Goal: Check status: Check status

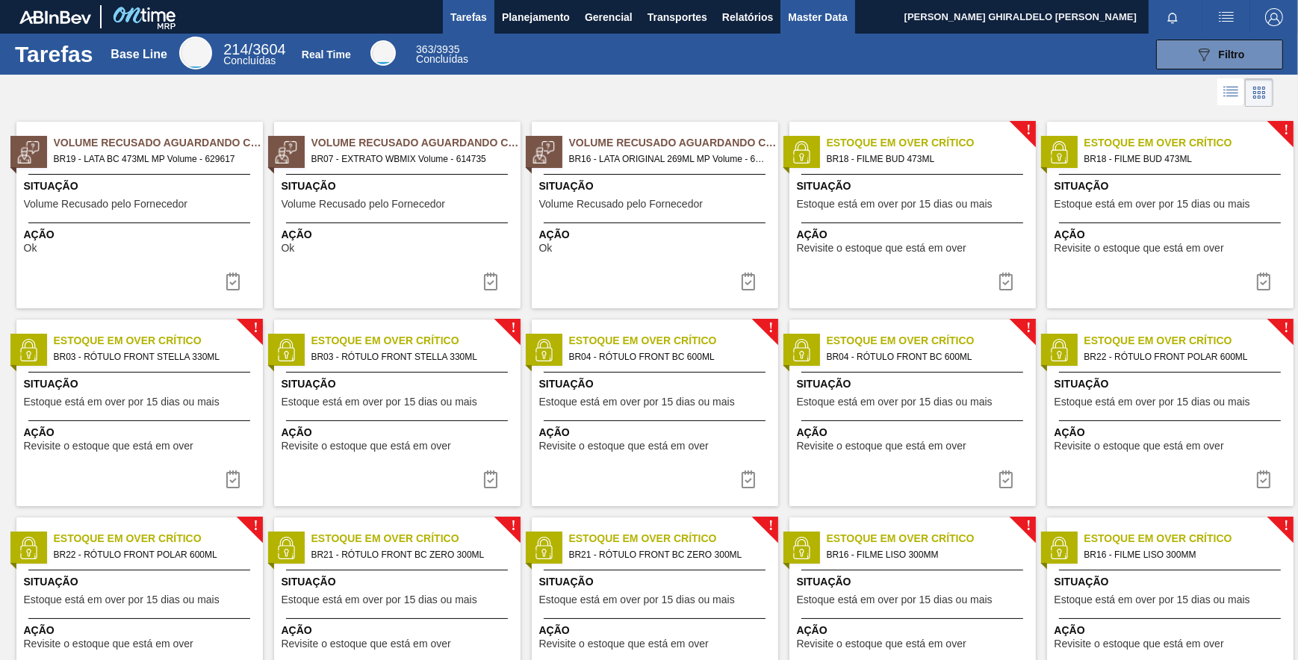
click at [823, 13] on span "Master Data" at bounding box center [817, 17] width 59 height 18
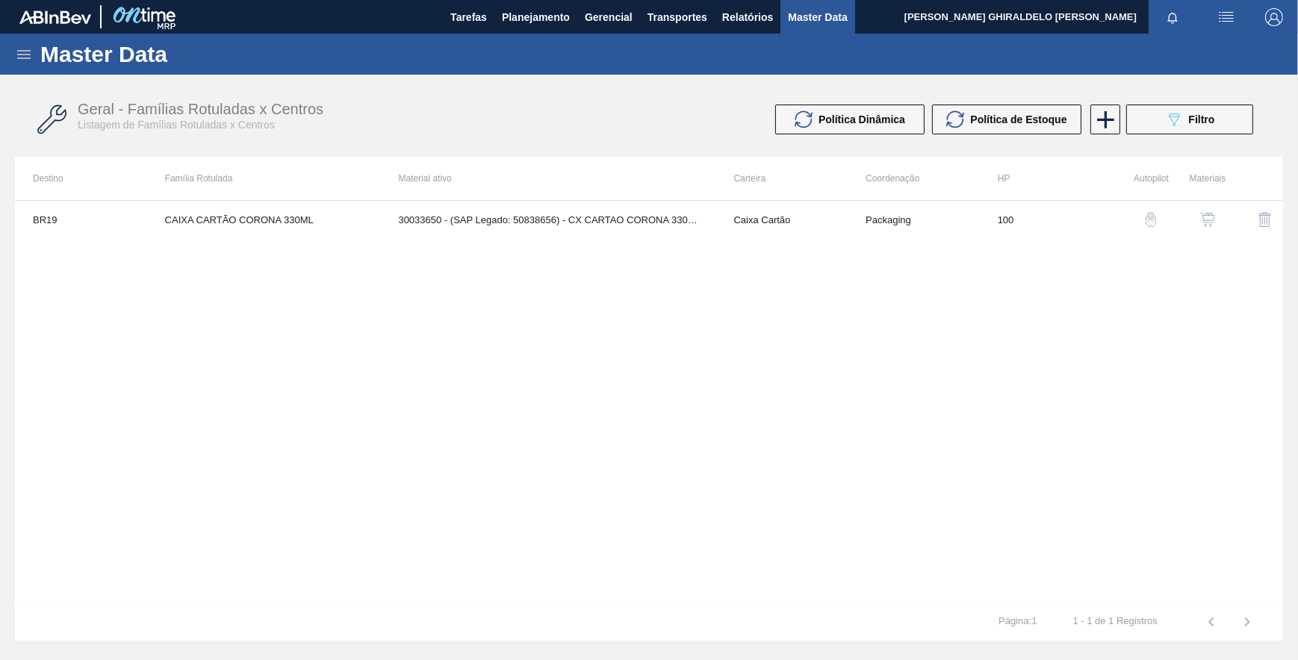
click at [22, 59] on icon at bounding box center [24, 55] width 18 height 18
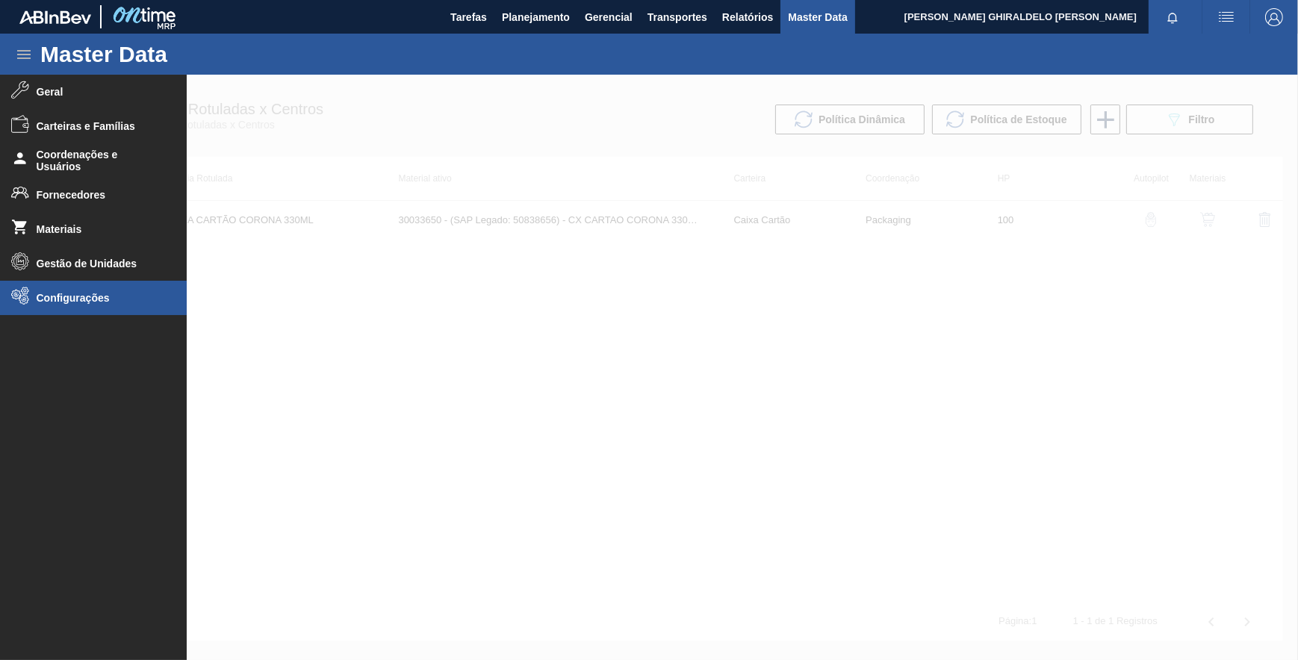
click at [69, 291] on li "Configurações" at bounding box center [93, 298] width 187 height 34
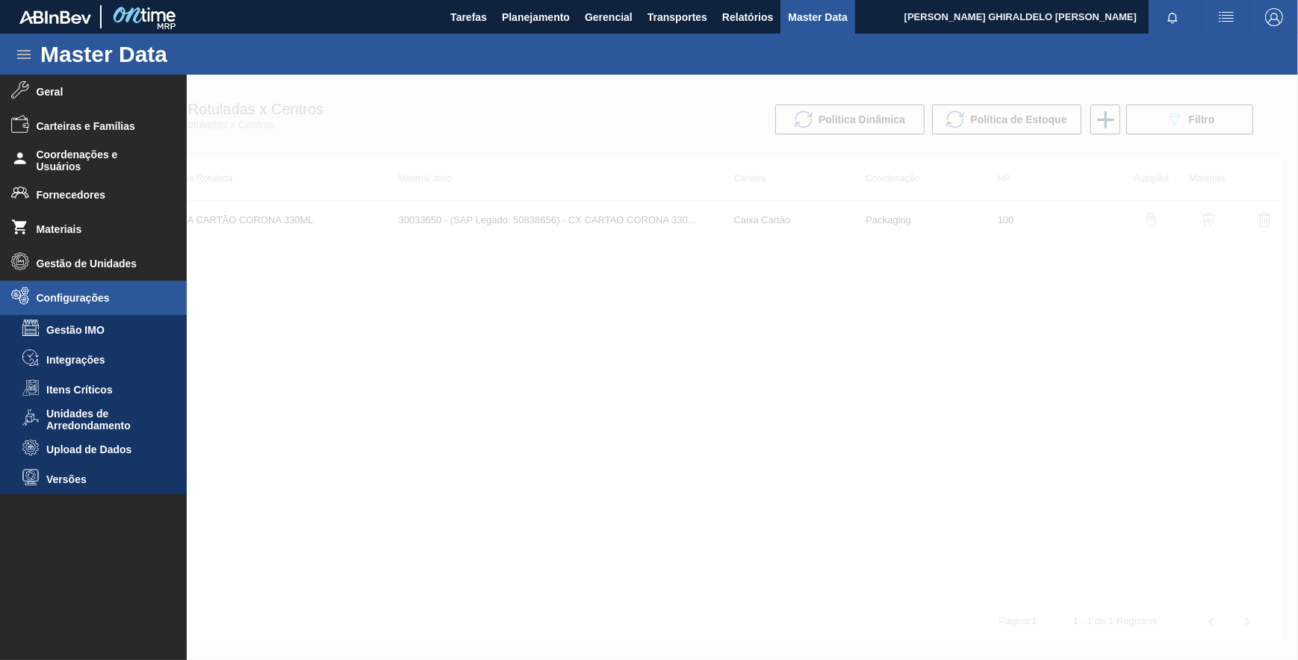
click at [418, 118] on div at bounding box center [649, 368] width 1298 height 586
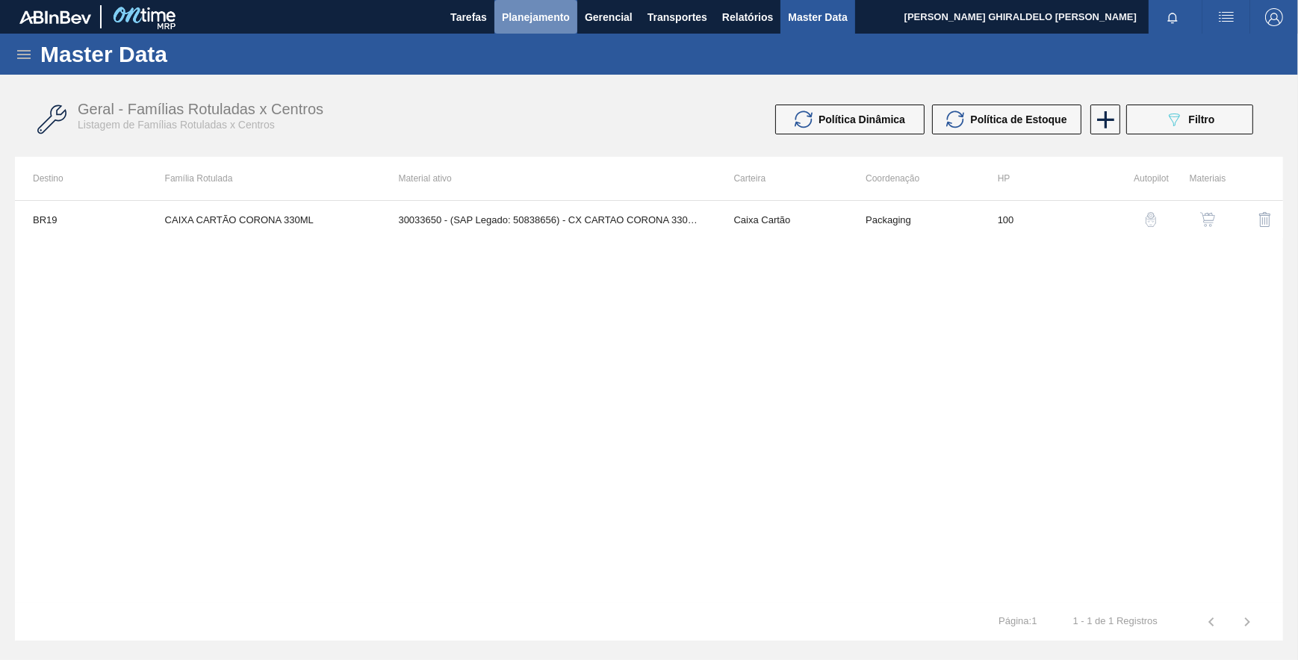
click at [523, 28] on button "Planejamento" at bounding box center [536, 17] width 83 height 34
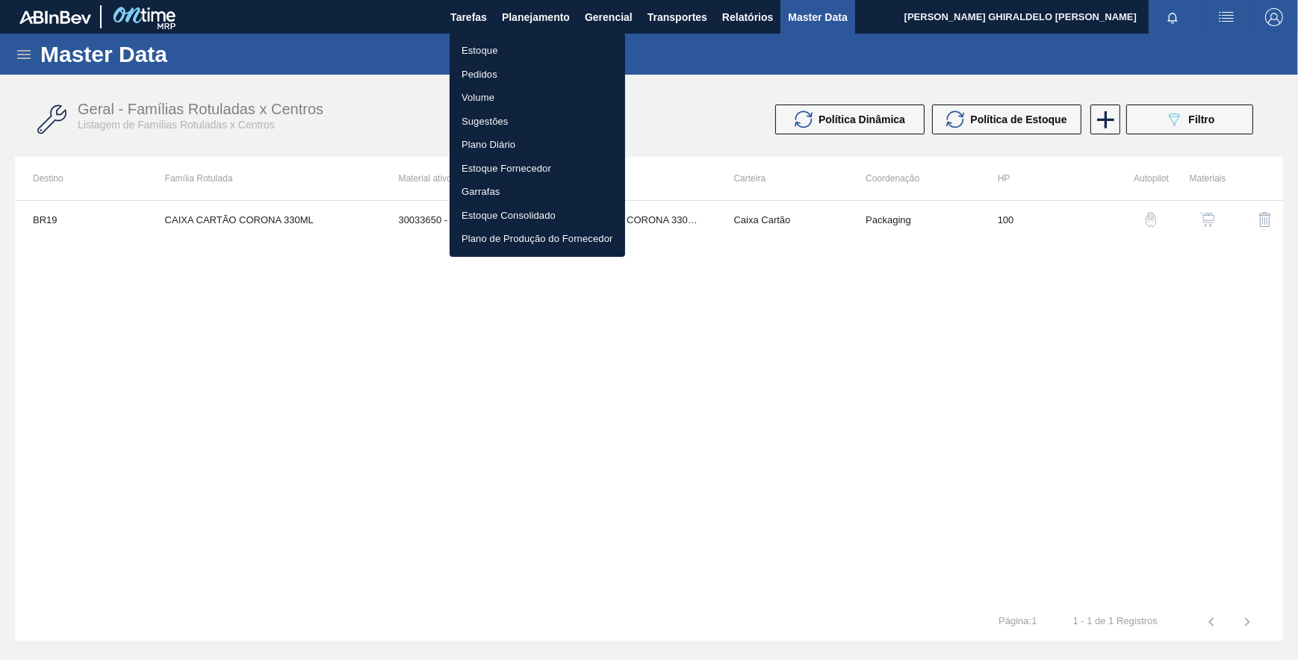
click at [486, 75] on li "Pedidos" at bounding box center [538, 75] width 176 height 24
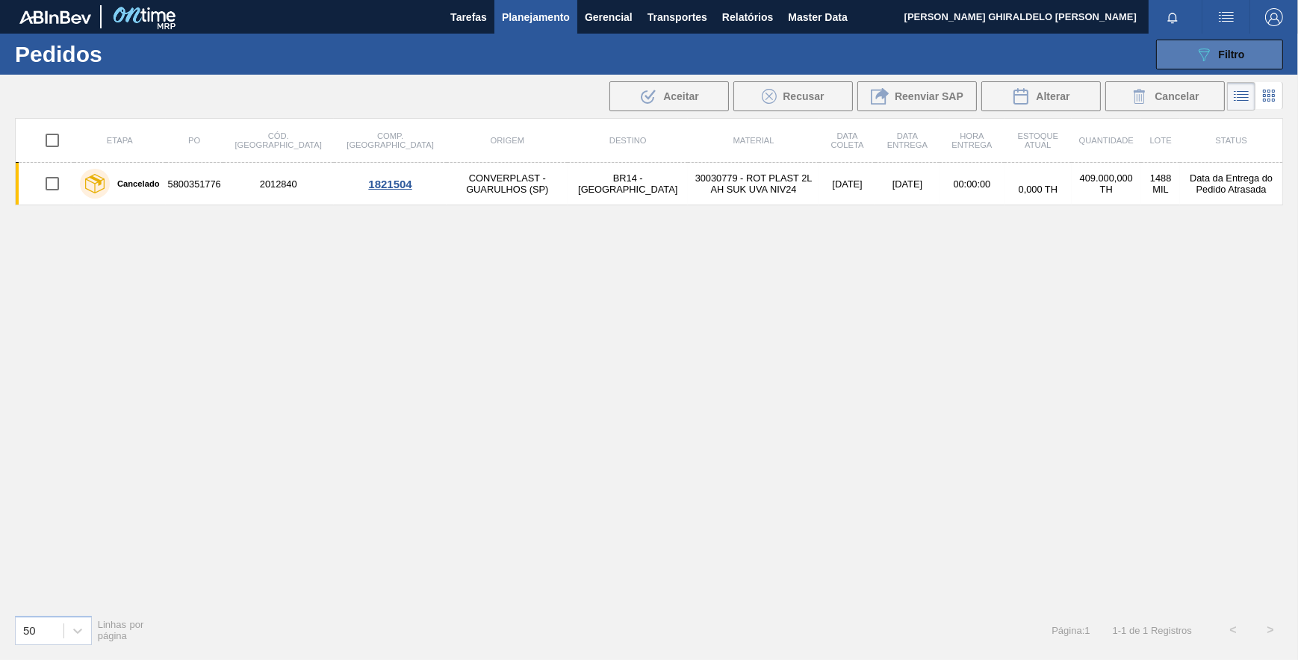
click at [1204, 52] on icon "089F7B8B-B2A5-4AFE-B5C0-19BA573D28AC" at bounding box center [1204, 55] width 18 height 18
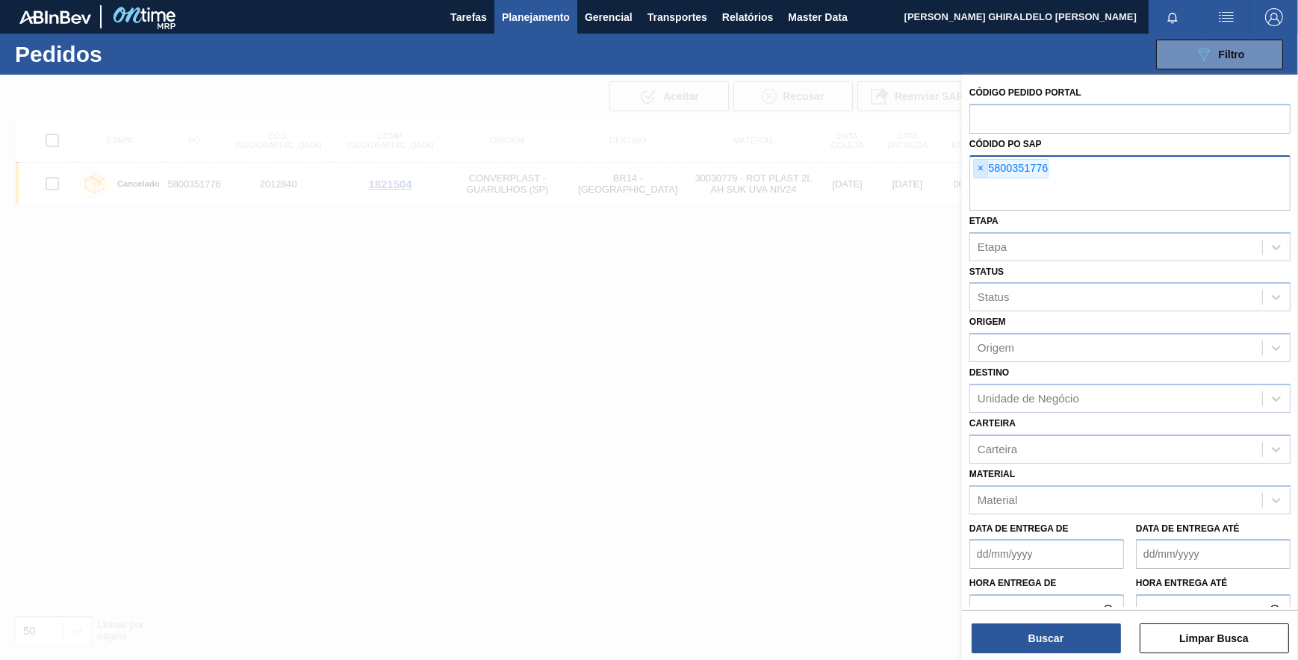
click at [987, 167] on span "×" at bounding box center [981, 169] width 14 height 18
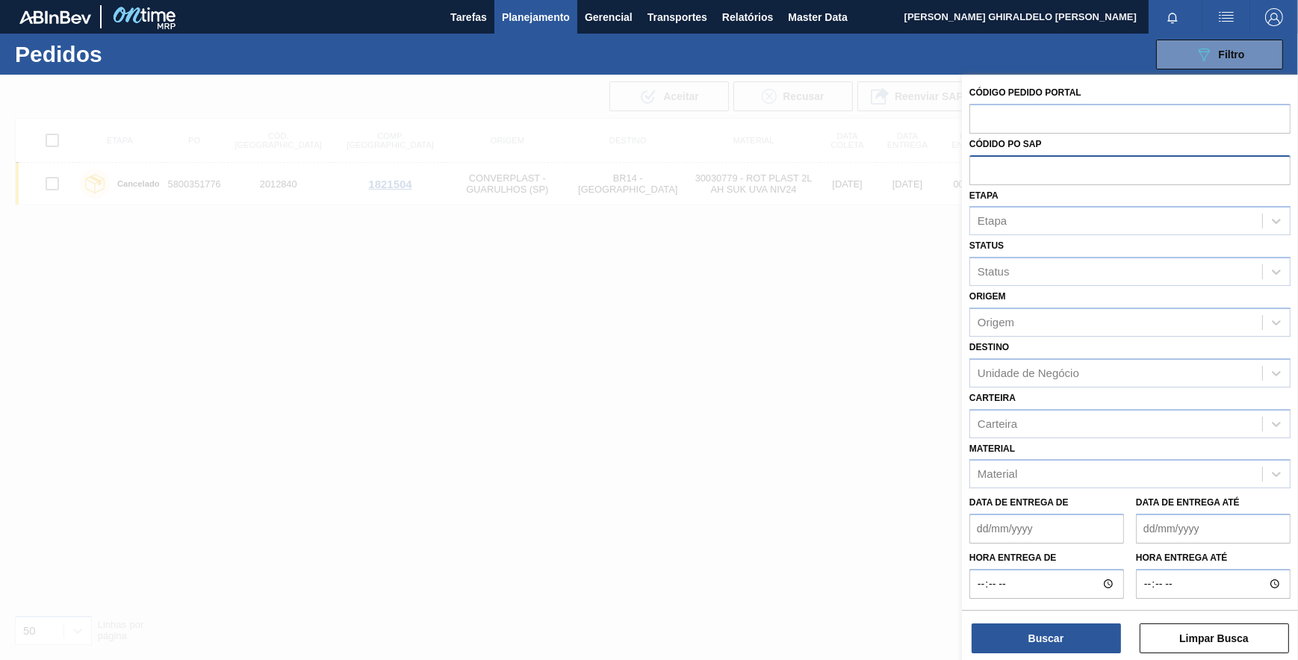
paste input "5800392283"
type input "5800392283"
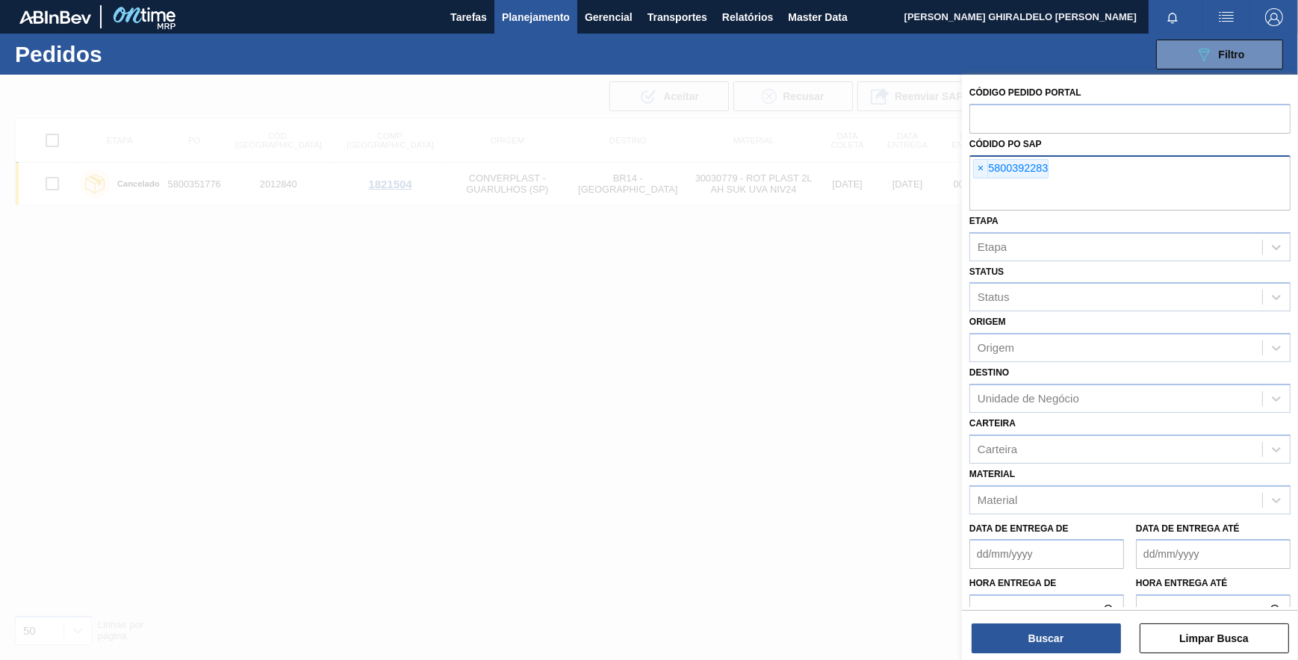
paste input "text"
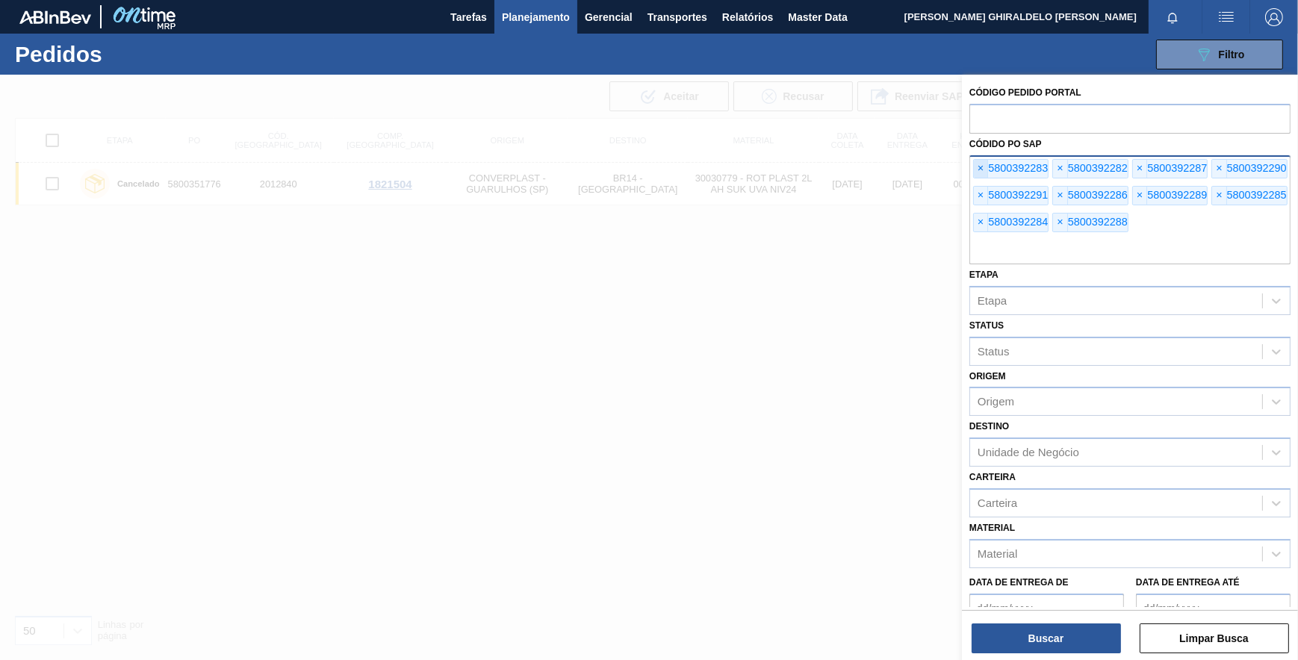
click at [981, 167] on span "×" at bounding box center [981, 169] width 14 height 18
paste input "text"
click at [1046, 636] on button "Buscar" at bounding box center [1046, 639] width 149 height 30
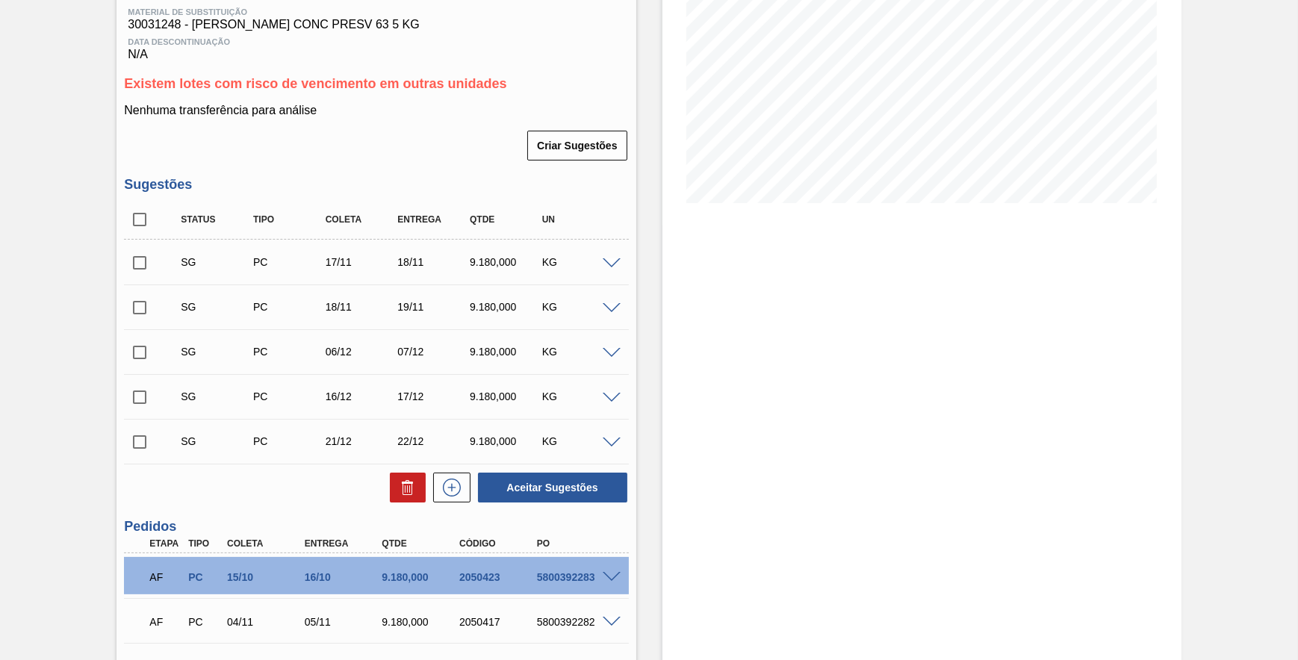
scroll to position [141, 0]
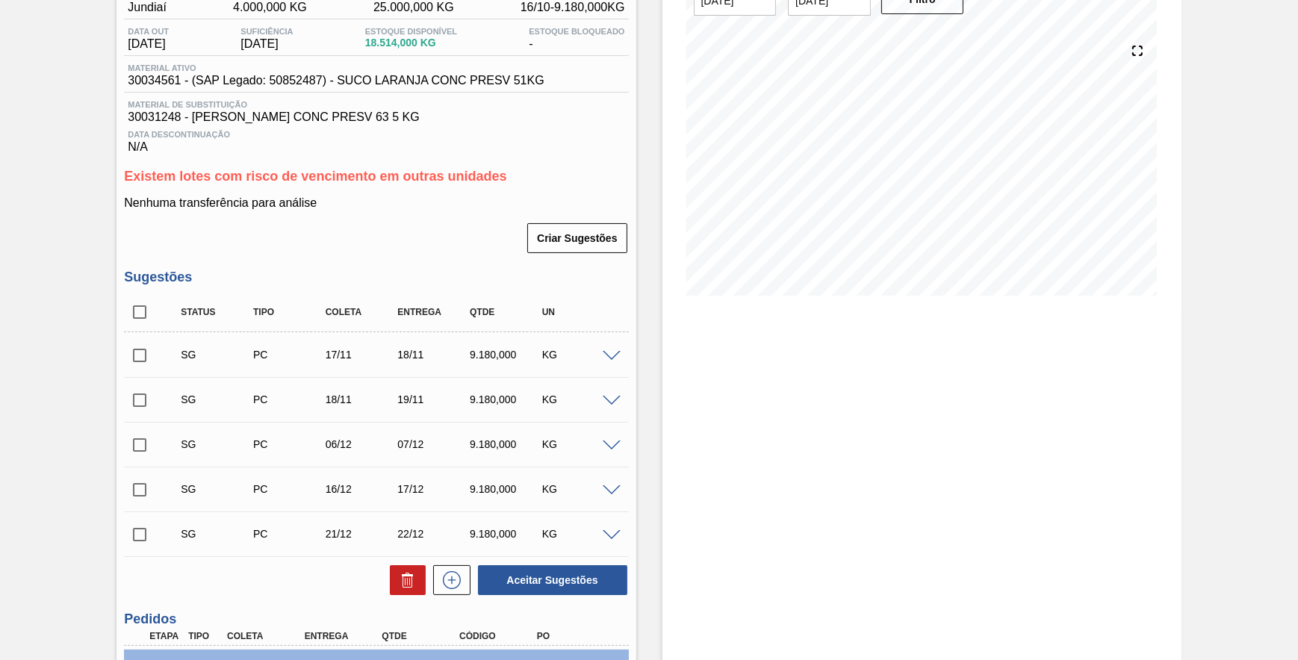
click at [613, 359] on span at bounding box center [612, 356] width 18 height 11
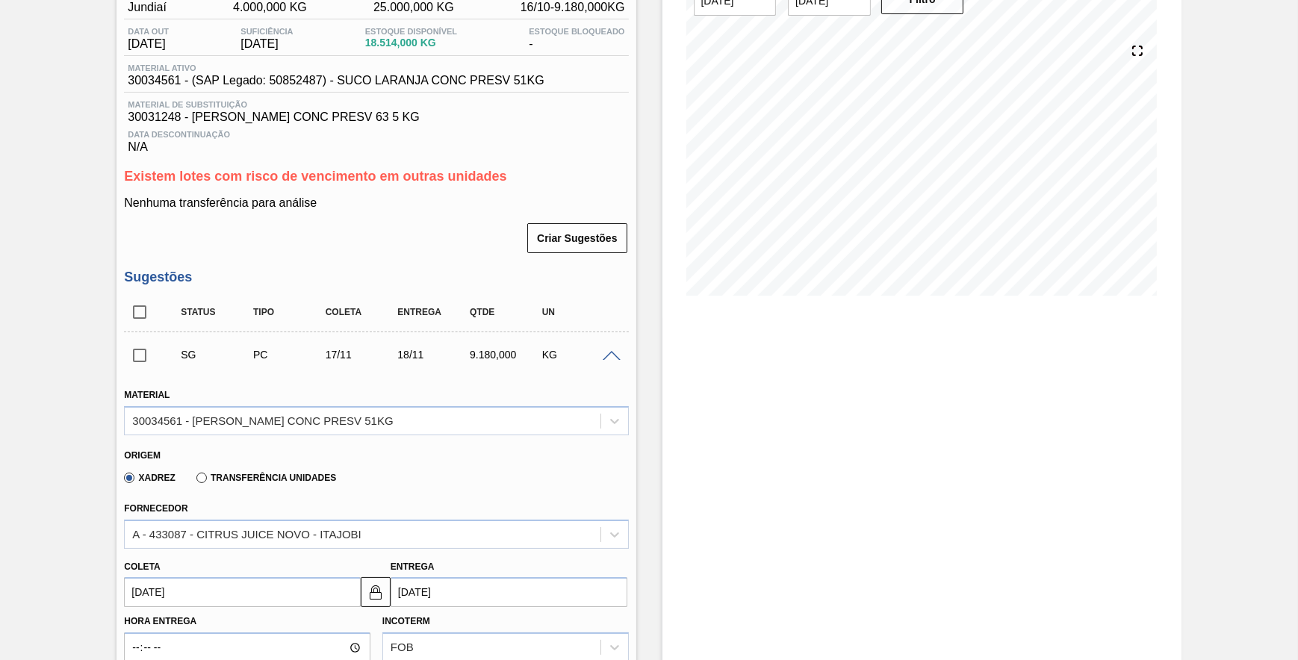
click at [613, 359] on span at bounding box center [612, 356] width 18 height 11
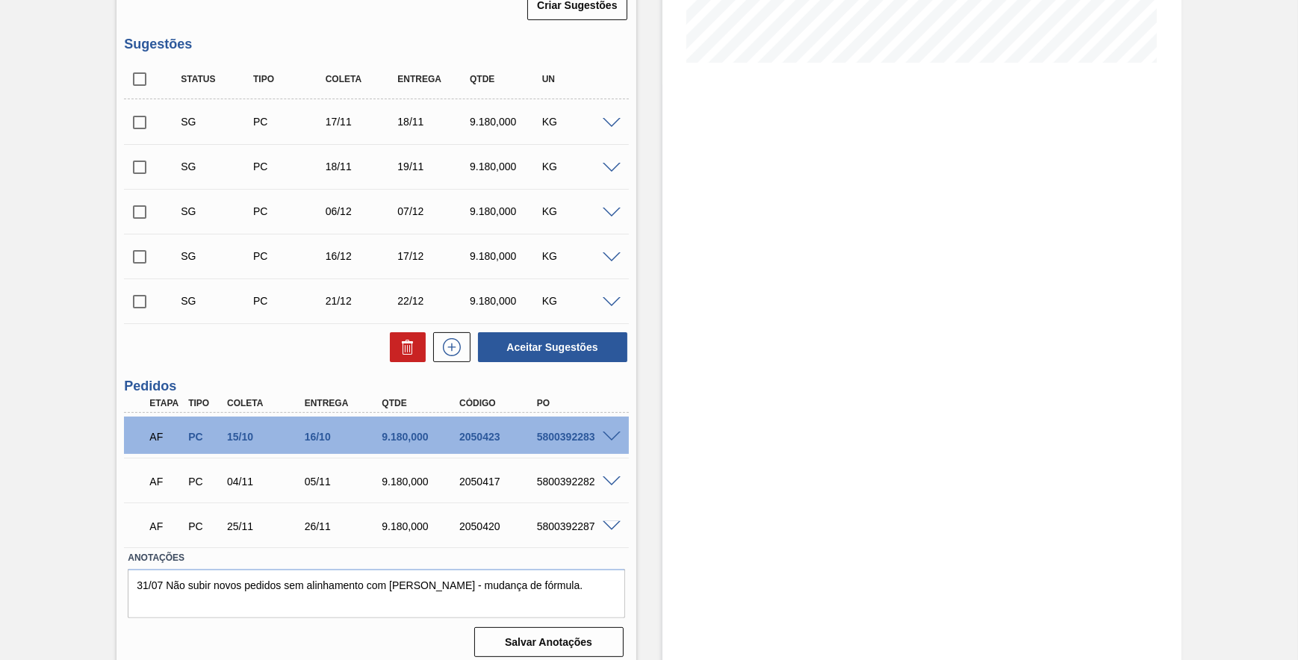
scroll to position [390, 0]
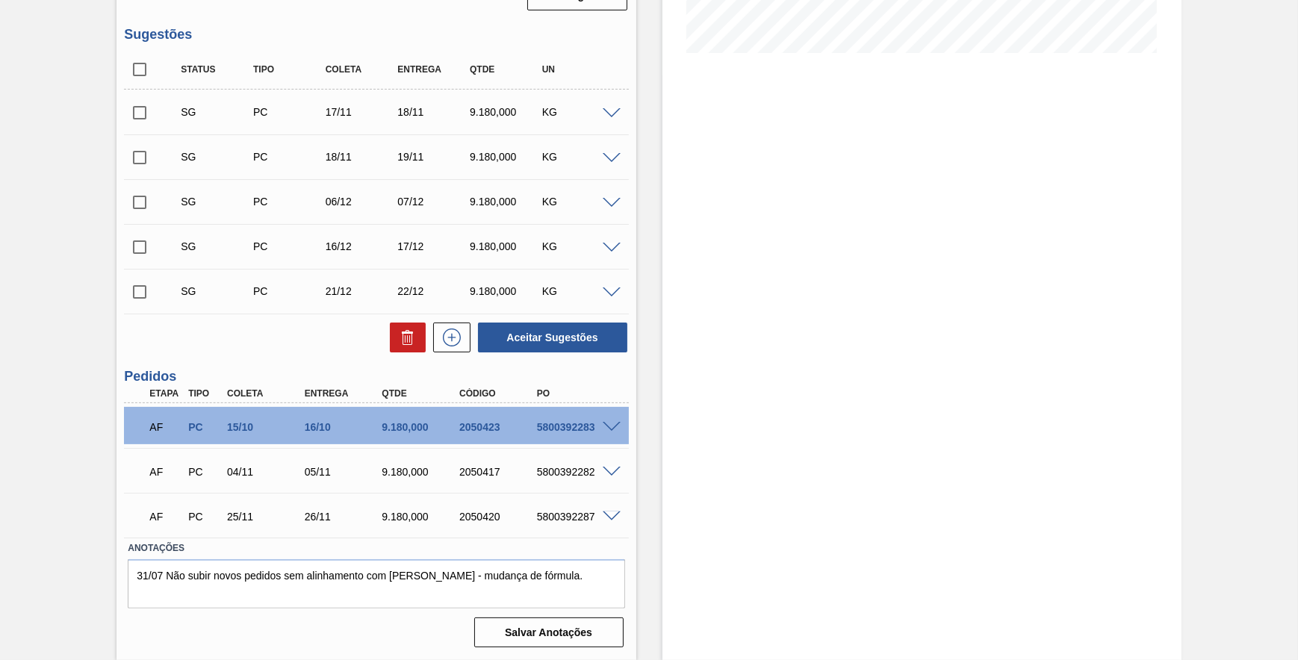
click at [614, 427] on span at bounding box center [612, 427] width 18 height 11
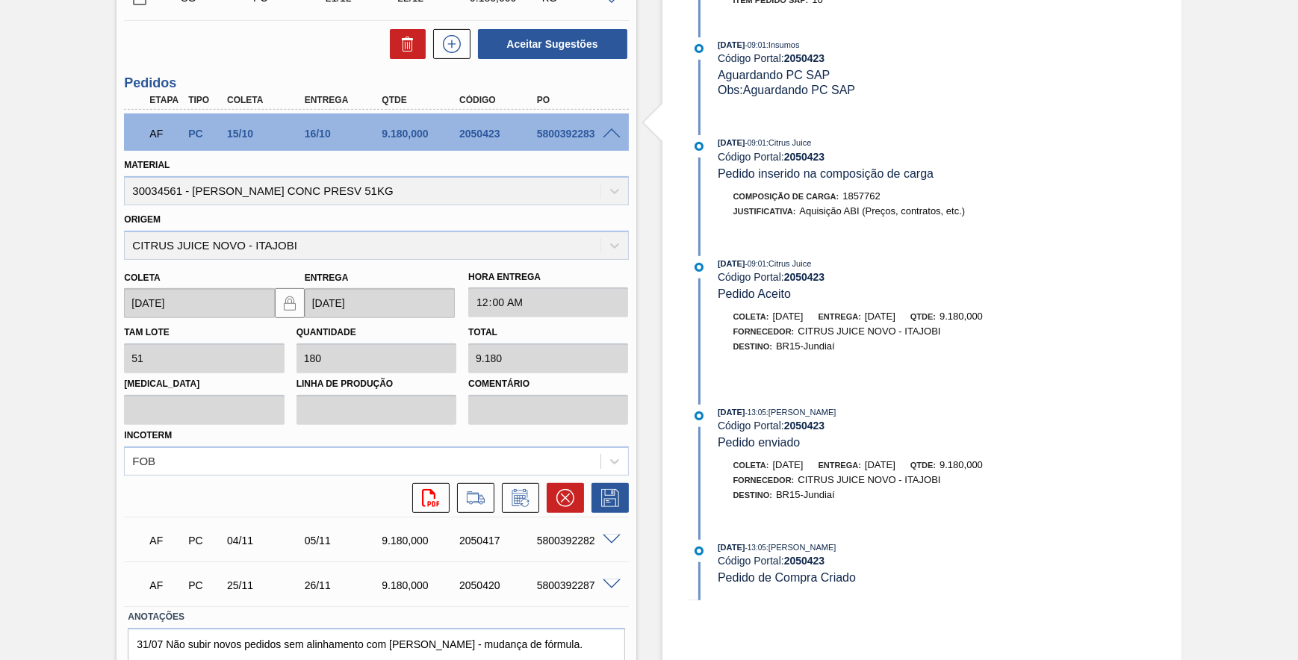
scroll to position [676, 0]
